Goal: Task Accomplishment & Management: Manage account settings

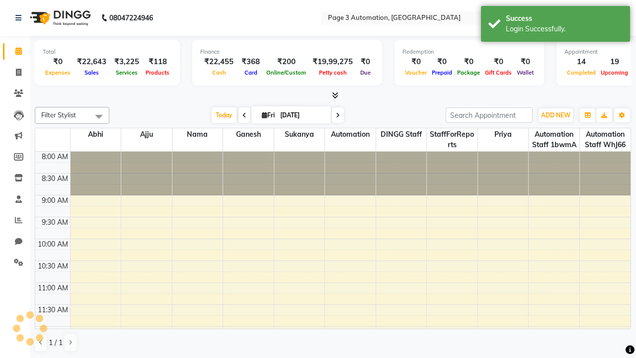
select select "en"
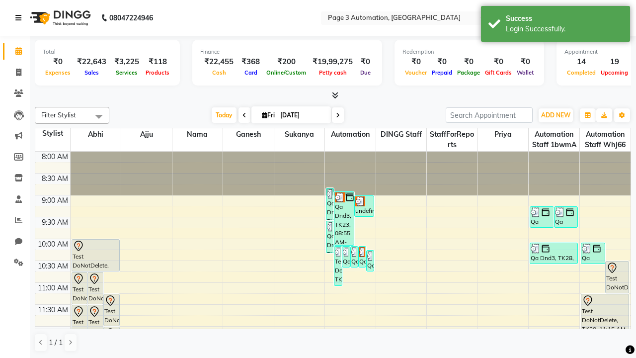
click at [20, 18] on icon at bounding box center [18, 17] width 6 height 7
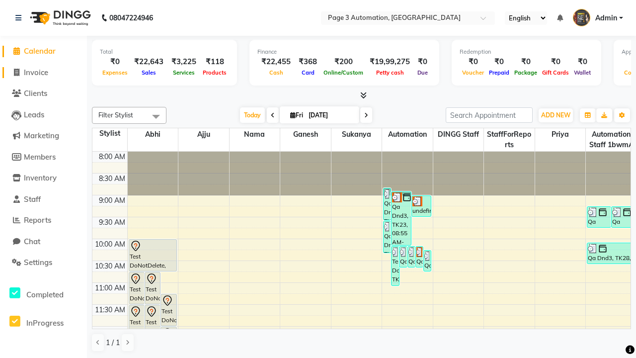
click at [43, 72] on span "Invoice" at bounding box center [36, 72] width 24 height 9
select select "2774"
select select "service"
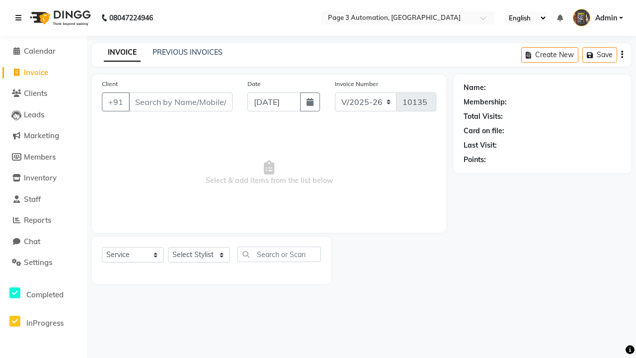
click at [20, 18] on icon at bounding box center [18, 17] width 6 height 7
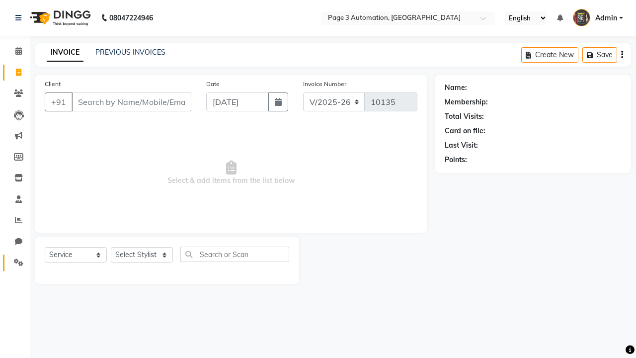
click at [15, 262] on icon at bounding box center [18, 261] width 9 height 7
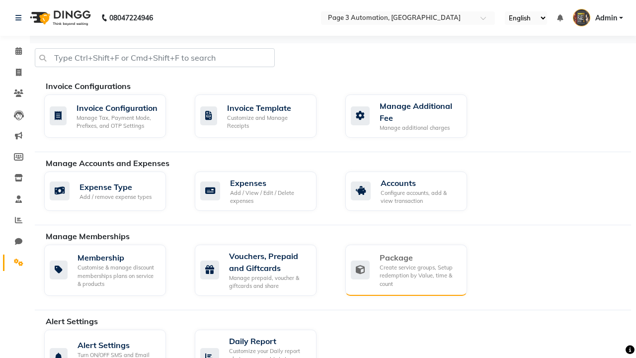
click at [419, 257] on div "Package" at bounding box center [418, 257] width 79 height 12
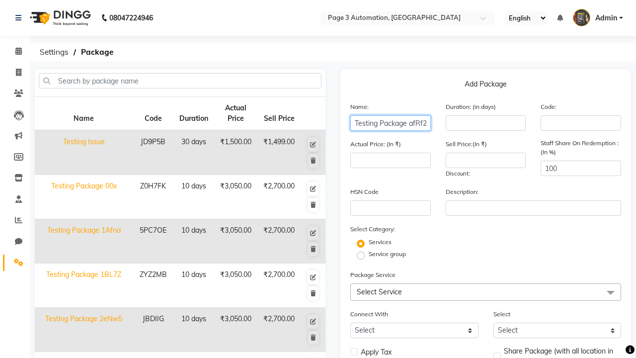
scroll to position [0, 0]
type input "Testing Package afRf2"
type input "10"
type input "3050"
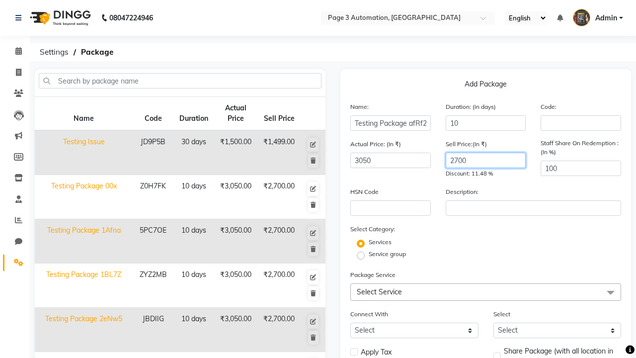
type input "2700"
click at [387, 254] on label "Service group" at bounding box center [386, 253] width 37 height 9
click at [367, 254] on input "Service group" at bounding box center [363, 254] width 6 height 6
radio input "true"
radio input "false"
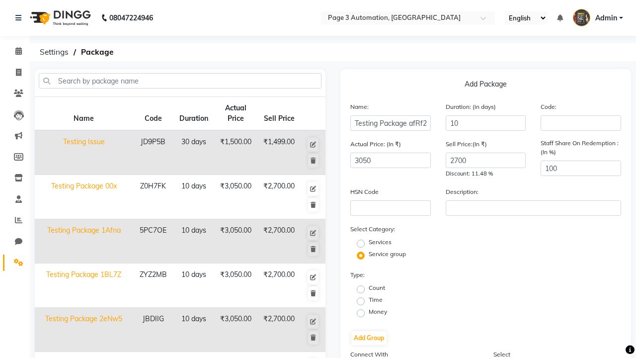
click at [375, 299] on label "Time" at bounding box center [375, 299] width 14 height 9
click at [367, 299] on input "Time" at bounding box center [363, 300] width 6 height 6
radio input "true"
click at [368, 338] on button "Add Group" at bounding box center [368, 338] width 35 height 14
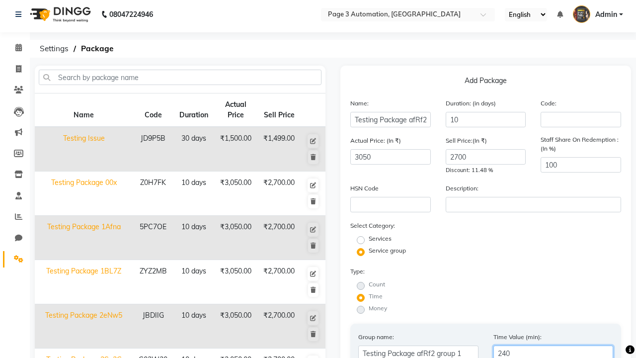
scroll to position [248, 0]
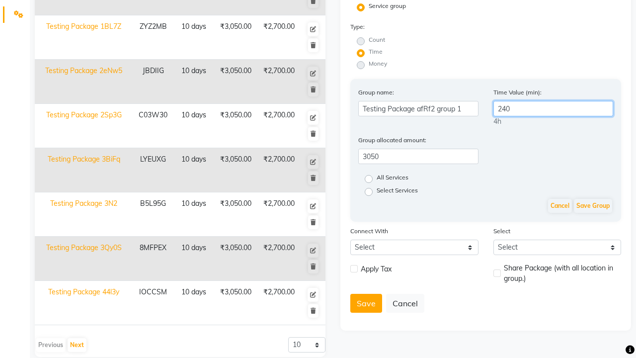
type input "240"
click at [392, 179] on label "All Services" at bounding box center [392, 179] width 32 height 12
click at [375, 179] on input "All Services" at bounding box center [371, 178] width 6 height 6
radio input "true"
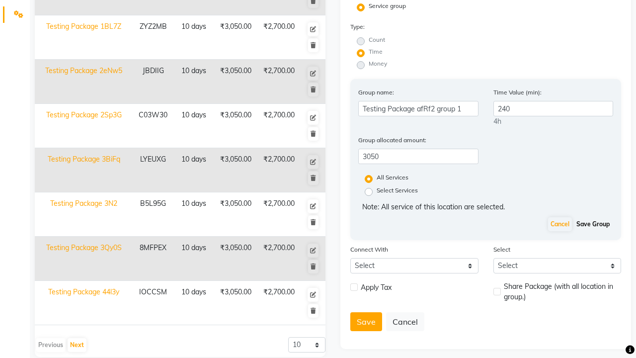
click at [592, 224] on button "Save Group" at bounding box center [593, 224] width 38 height 14
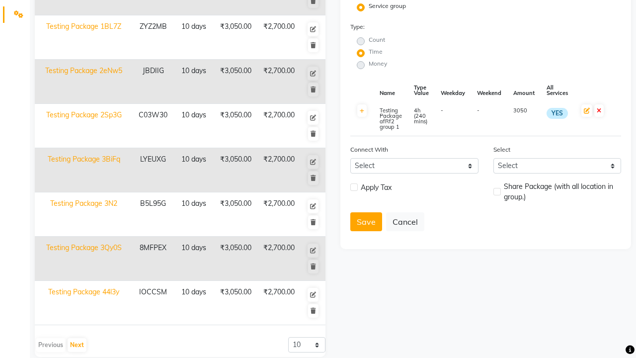
click at [354, 187] on label at bounding box center [353, 186] width 7 height 7
click at [354, 187] on input "checkbox" at bounding box center [353, 187] width 6 height 6
checkbox input "true"
click at [497, 191] on label at bounding box center [496, 191] width 7 height 7
click at [497, 191] on input "checkbox" at bounding box center [496, 192] width 6 height 6
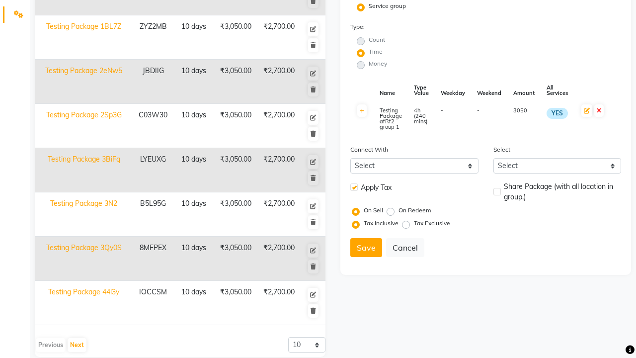
checkbox input "true"
click at [366, 247] on button "Save" at bounding box center [366, 247] width 32 height 19
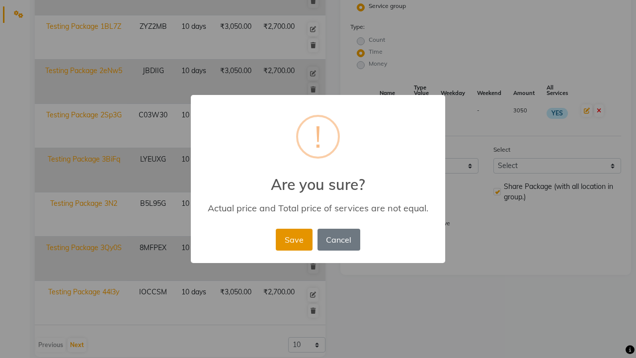
click at [293, 239] on button "Save" at bounding box center [294, 239] width 36 height 22
radio input "true"
radio input "false"
select select
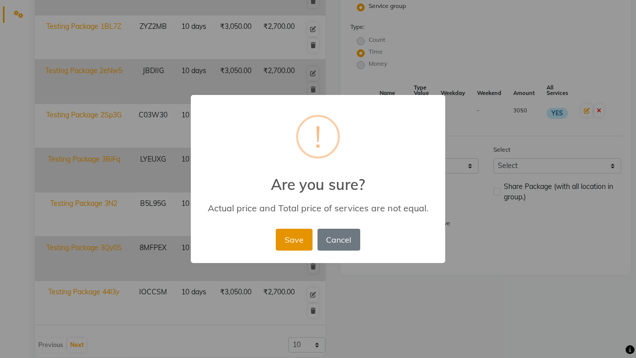
checkbox input "false"
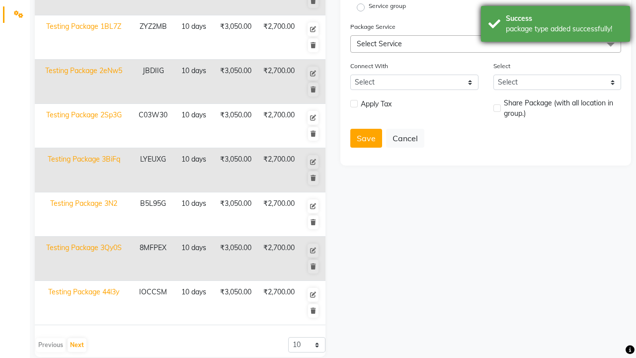
click at [555, 25] on div "package type added successfully!" at bounding box center [563, 29] width 117 height 10
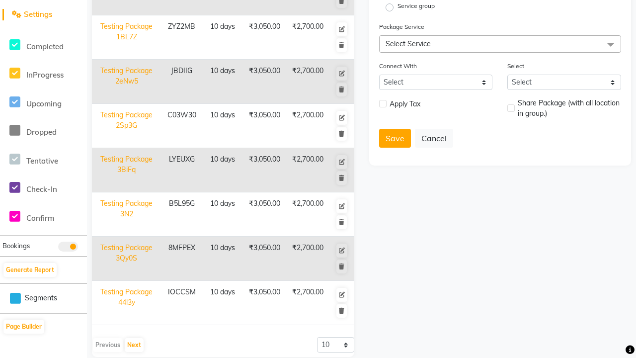
scroll to position [0, 0]
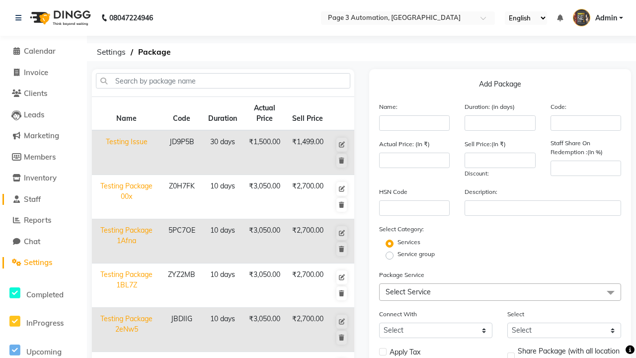
click at [43, 199] on link "Staff" at bounding box center [43, 199] width 82 height 11
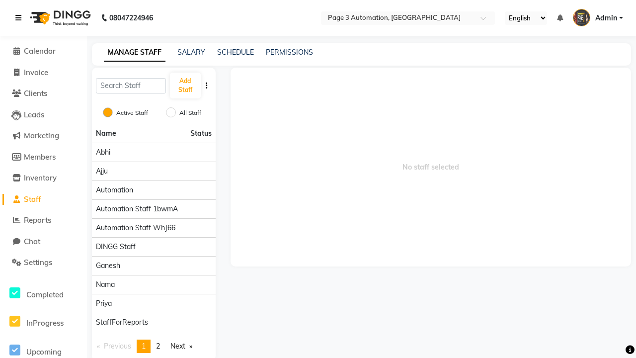
click at [20, 18] on icon at bounding box center [18, 17] width 6 height 7
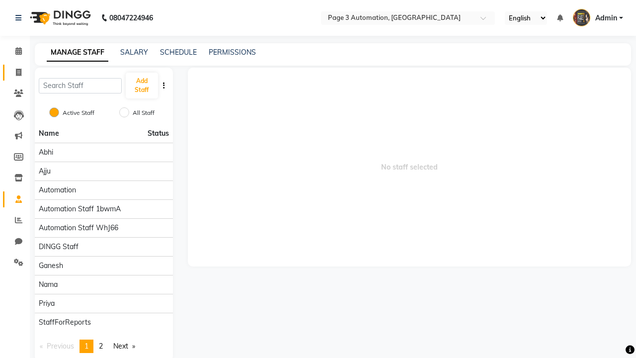
click at [15, 72] on span at bounding box center [18, 72] width 17 height 11
select select "service"
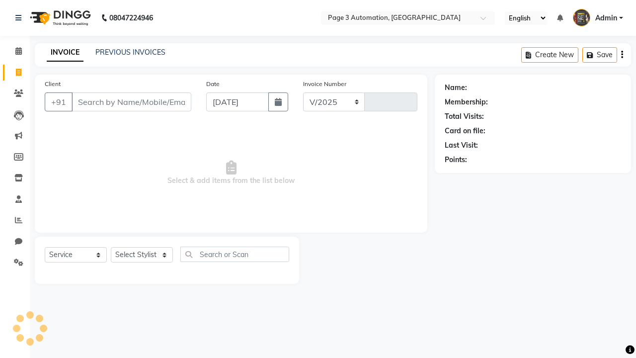
select select "2774"
type input "10135"
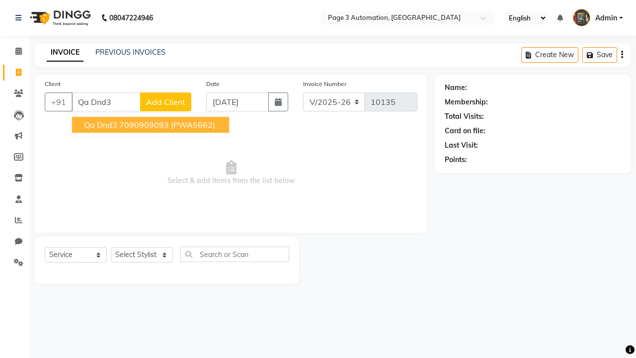
click at [151, 125] on ngb-highlight "7090909093" at bounding box center [144, 125] width 50 height 10
type input "7090909093"
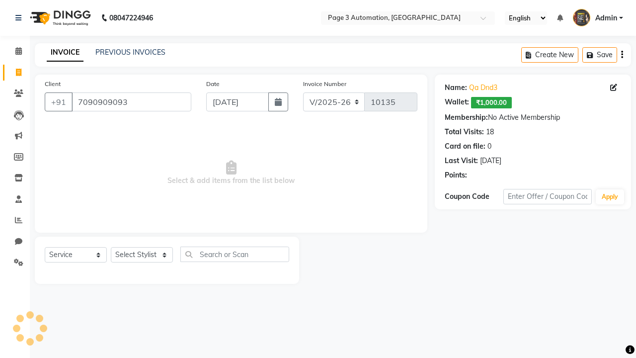
select select "package"
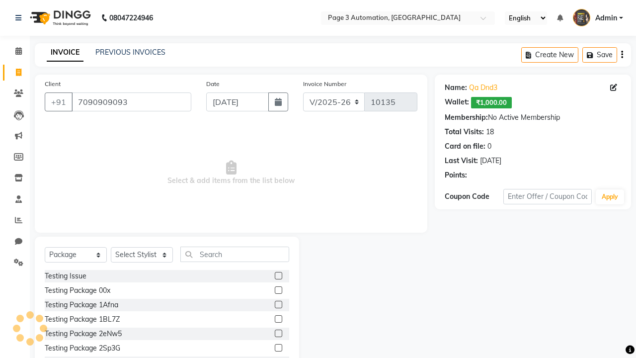
select select "93067"
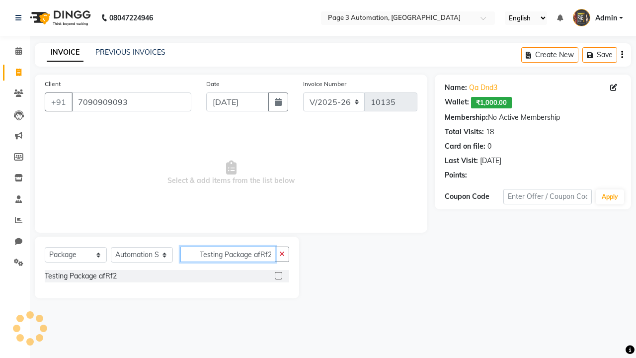
type input "Testing Package afRf2"
click at [278, 275] on label at bounding box center [278, 275] width 7 height 7
click at [278, 275] on input "checkbox" at bounding box center [278, 276] width 6 height 6
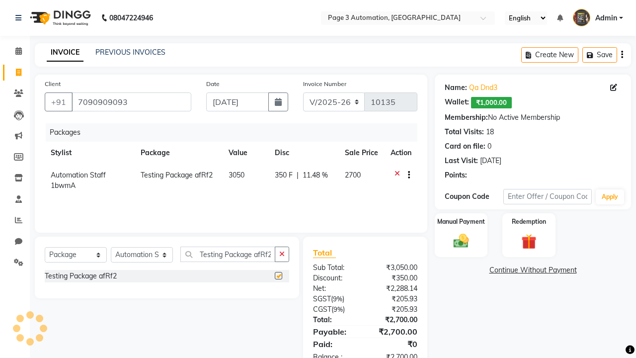
checkbox input "false"
click at [461, 221] on label "Manual Payment" at bounding box center [461, 220] width 50 height 9
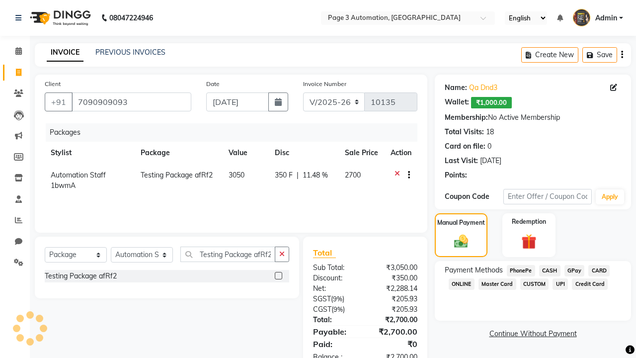
click at [549, 270] on span "CASH" at bounding box center [549, 270] width 21 height 11
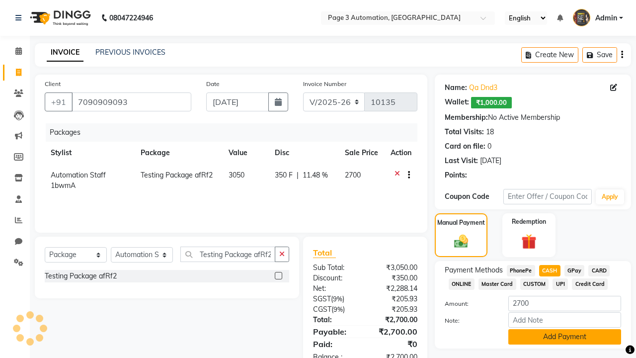
click at [564, 336] on button "Add Payment" at bounding box center [564, 336] width 113 height 15
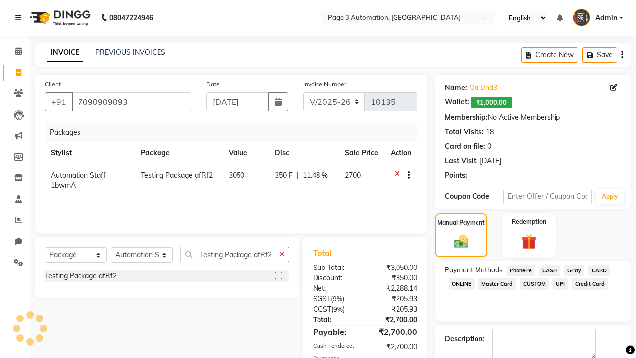
checkbox input "false"
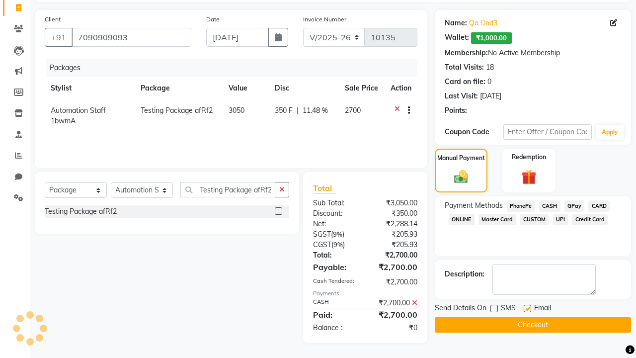
click at [527, 308] on label at bounding box center [526, 307] width 7 height 7
click at [527, 308] on input "checkbox" at bounding box center [526, 308] width 6 height 6
checkbox input "false"
click at [532, 324] on button "Checkout" at bounding box center [532, 324] width 196 height 15
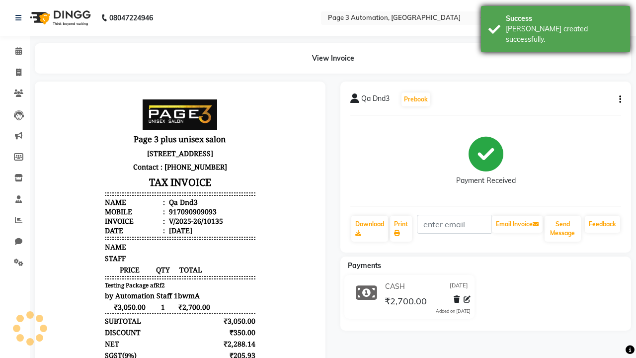
click at [555, 25] on div "[PERSON_NAME] created successfully." at bounding box center [563, 34] width 117 height 21
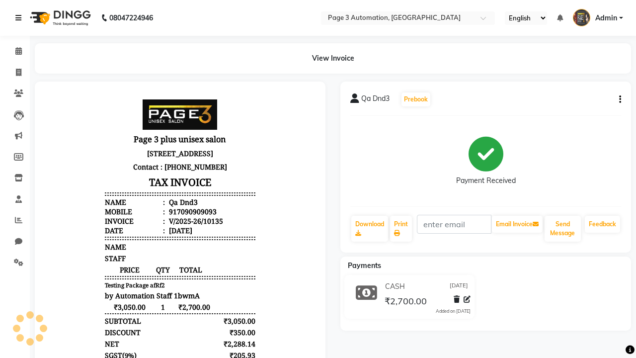
click at [20, 18] on icon at bounding box center [18, 17] width 6 height 7
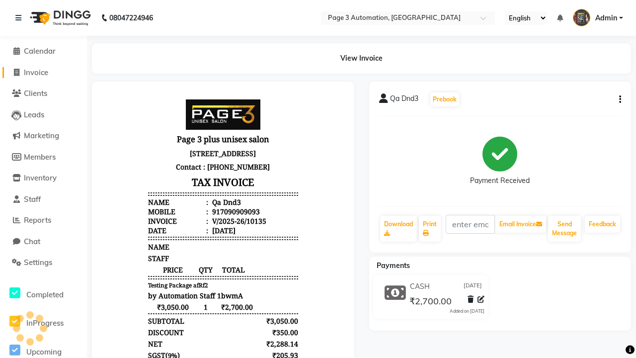
click at [43, 72] on span "Invoice" at bounding box center [36, 72] width 24 height 9
select select "2774"
select select "service"
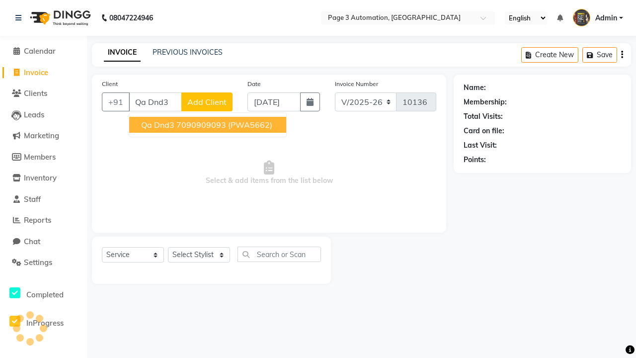
click at [209, 125] on ngb-highlight "7090909093" at bounding box center [201, 125] width 50 height 10
type input "7090909093"
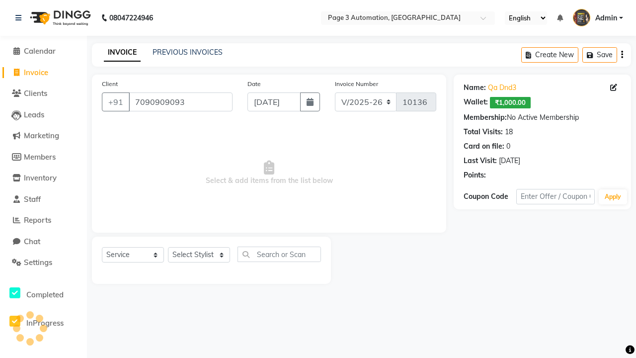
select select "71572"
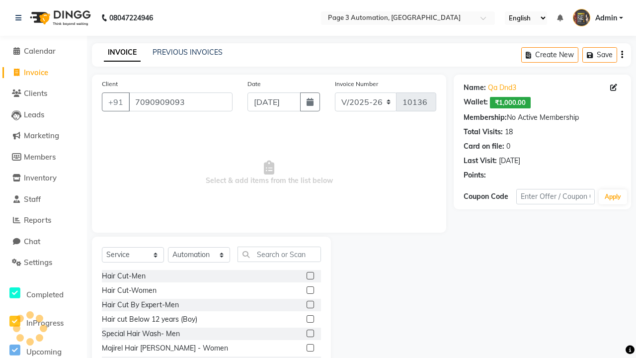
click at [309, 304] on label at bounding box center [309, 303] width 7 height 7
click at [309, 304] on input "checkbox" at bounding box center [309, 304] width 6 height 6
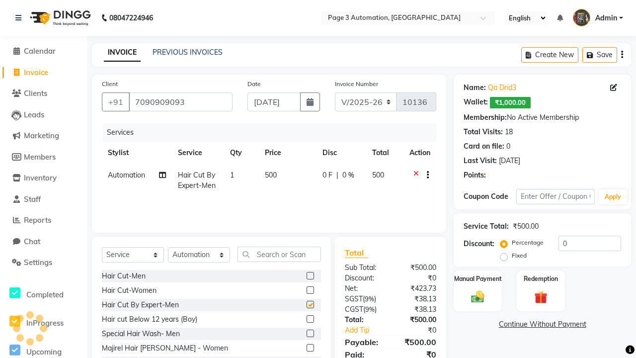
checkbox input "false"
click at [540, 278] on label "Redemption" at bounding box center [540, 277] width 36 height 9
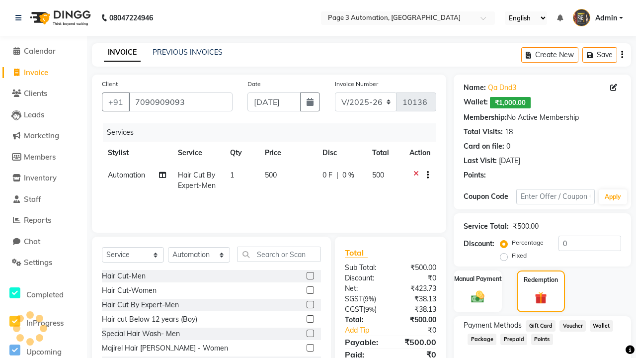
click at [482, 339] on span "Package" at bounding box center [481, 338] width 29 height 11
click at [597, 18] on span "Admin" at bounding box center [606, 18] width 22 height 10
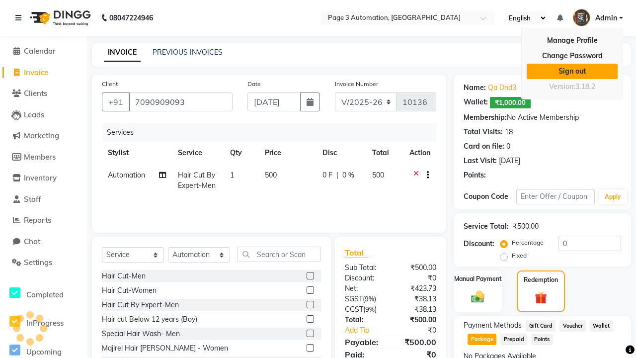
click at [572, 71] on link "Sign out" at bounding box center [571, 71] width 91 height 15
